Goal: Check status: Check status

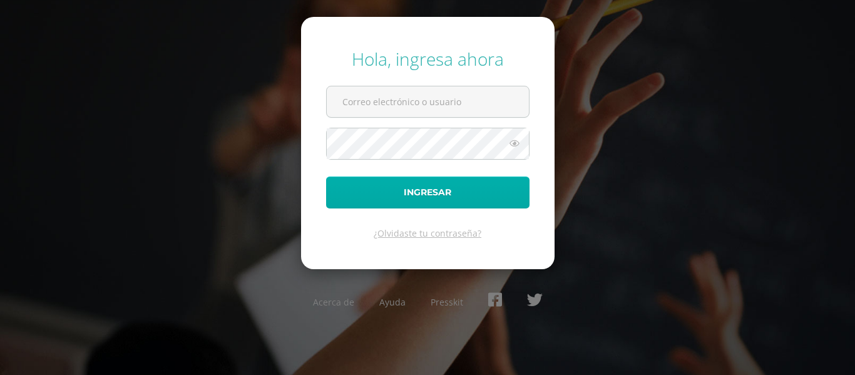
type input "2022019@maiagt.org"
click at [406, 195] on button "Ingresar" at bounding box center [428, 193] width 204 height 32
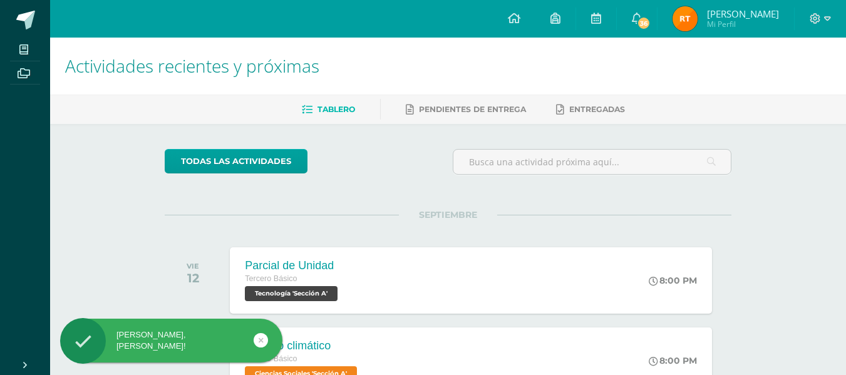
click at [685, 26] on img at bounding box center [685, 18] width 25 height 25
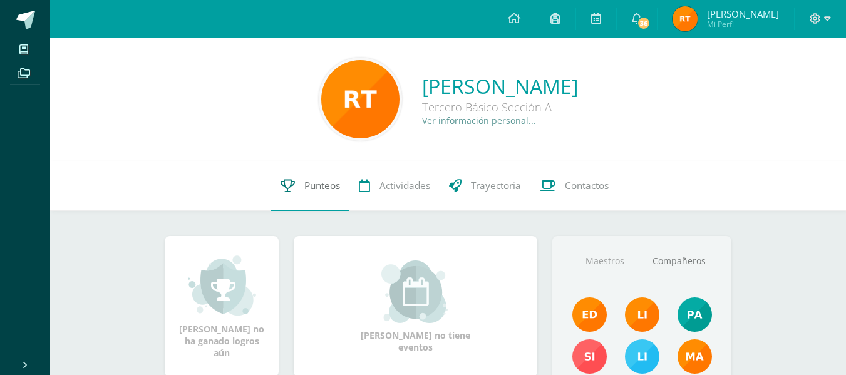
click at [313, 187] on span "Punteos" at bounding box center [322, 185] width 36 height 13
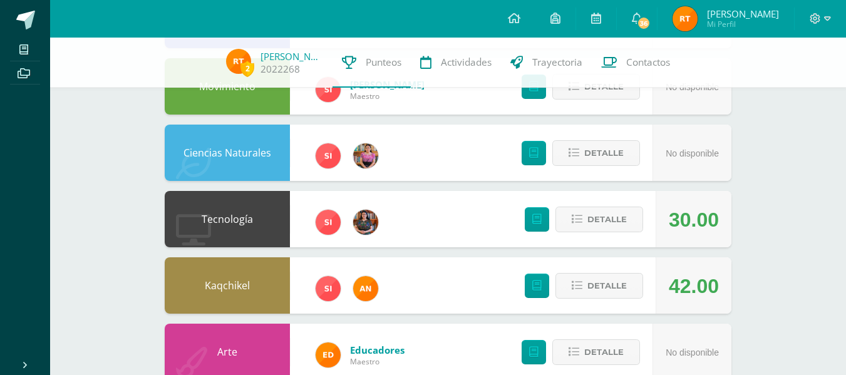
scroll to position [206, 0]
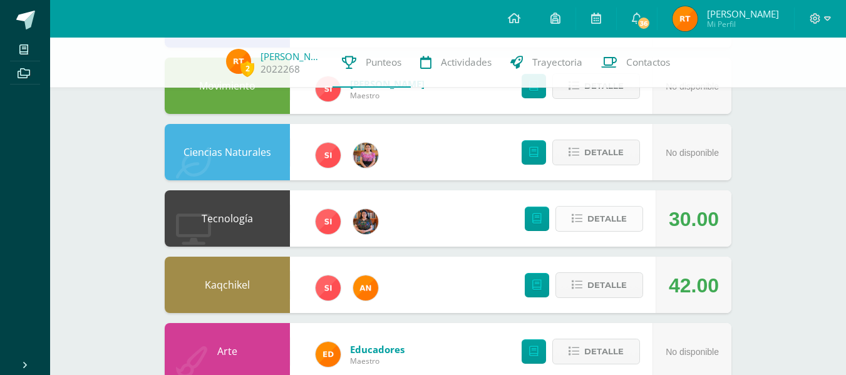
click at [599, 219] on span "Detalle" at bounding box center [606, 218] width 39 height 23
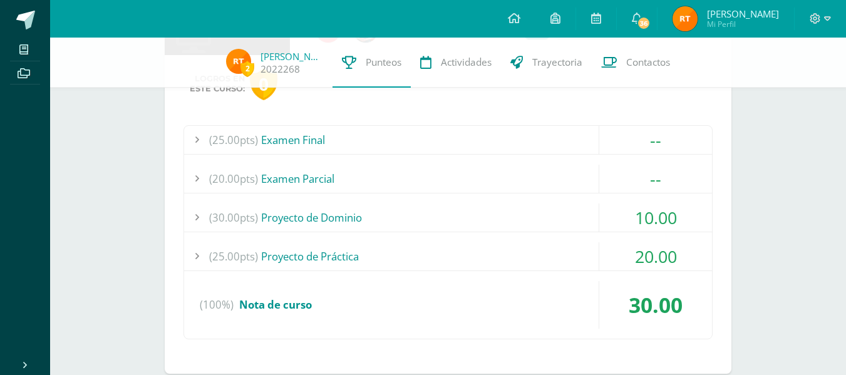
scroll to position [398, 0]
click at [420, 219] on div "(30.00pts) Proyecto de Dominio" at bounding box center [448, 217] width 528 height 28
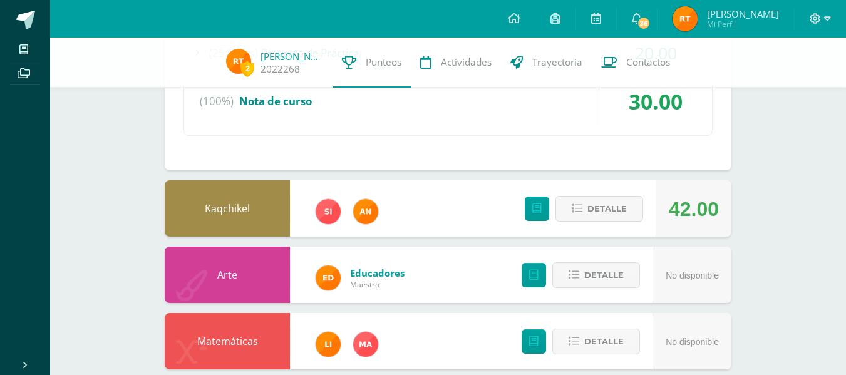
scroll to position [705, 0]
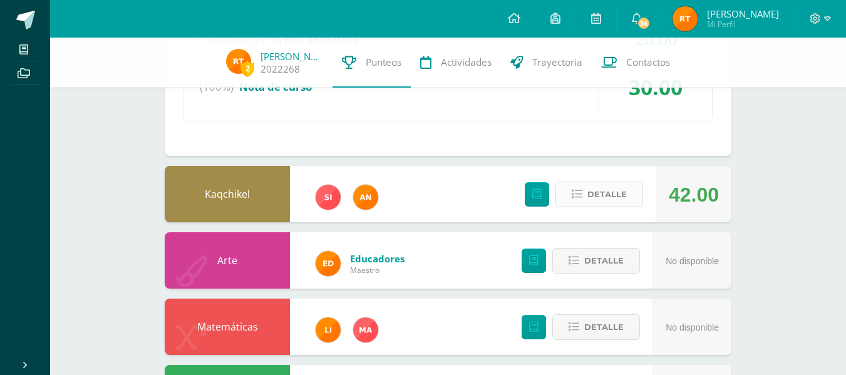
click at [602, 202] on span "Detalle" at bounding box center [606, 194] width 39 height 23
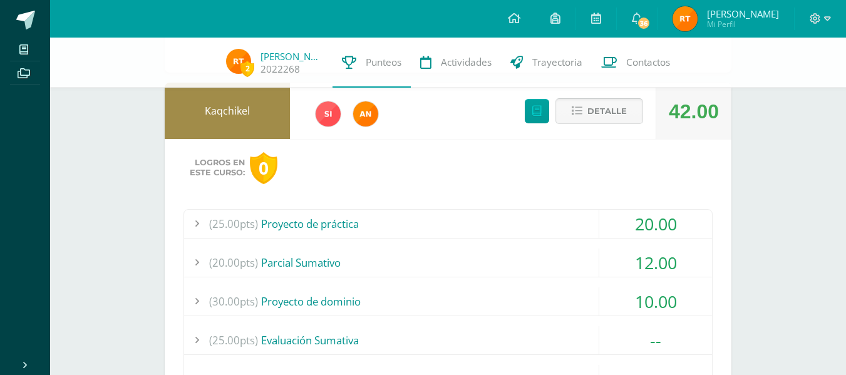
scroll to position [796, 0]
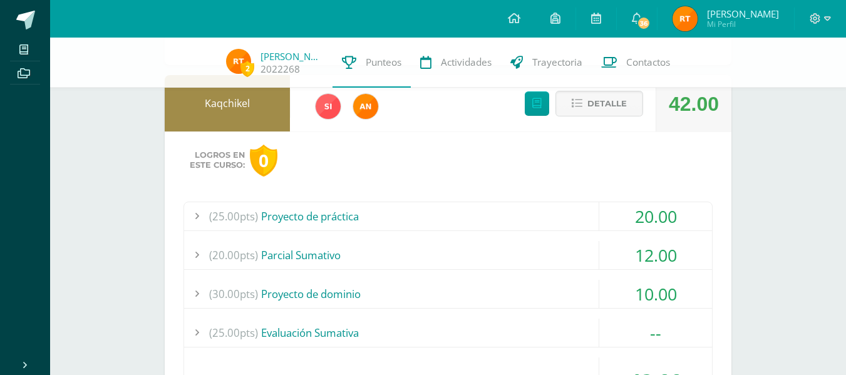
click at [454, 223] on div "(25.00pts) Proyecto de práctica" at bounding box center [448, 216] width 528 height 28
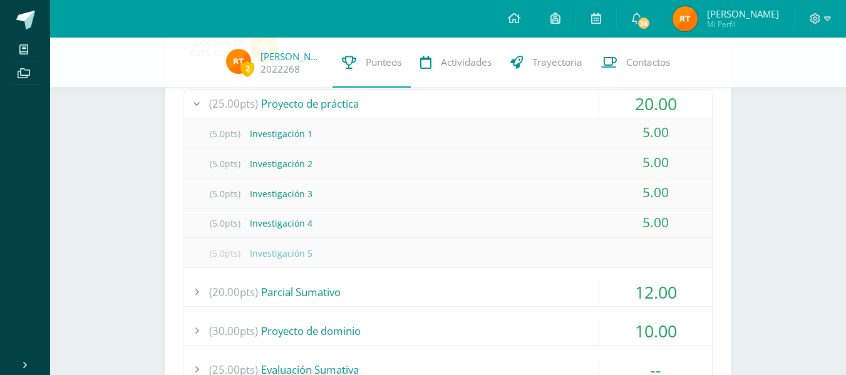
scroll to position [819, 0]
click at [312, 297] on div "(20.00pts) Parcial Sumativo" at bounding box center [448, 291] width 528 height 28
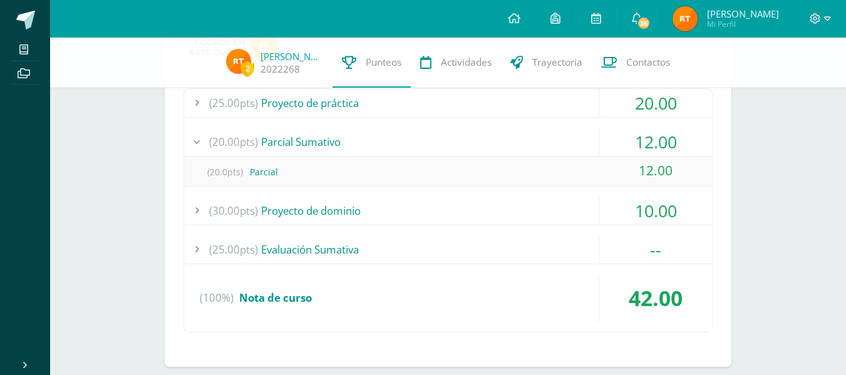
click at [351, 212] on div "(30.00pts) Proyecto de dominio" at bounding box center [448, 211] width 528 height 28
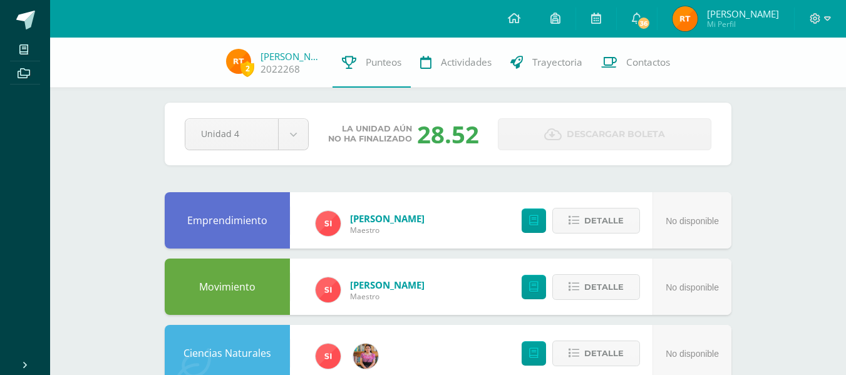
scroll to position [0, 0]
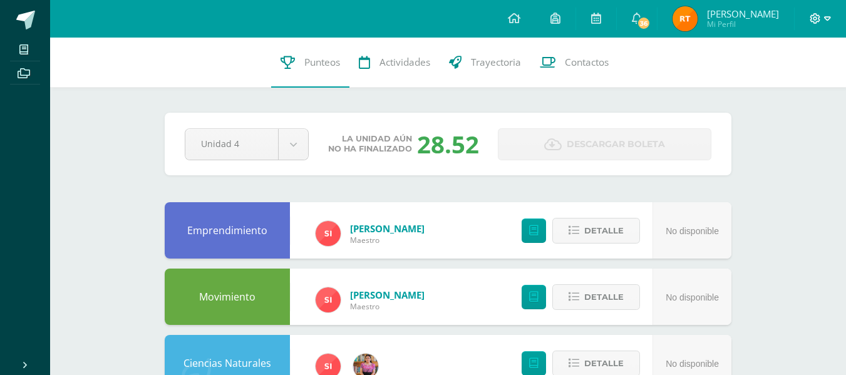
click at [815, 16] on icon at bounding box center [815, 18] width 11 height 11
click at [763, 88] on span "Cerrar sesión" at bounding box center [788, 86] width 56 height 12
